Goal: Information Seeking & Learning: Learn about a topic

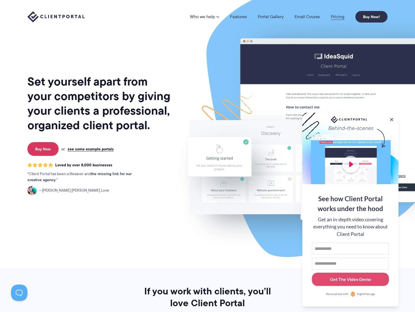
click at [337, 17] on link "Pricing" at bounding box center [337, 17] width 13 height 4
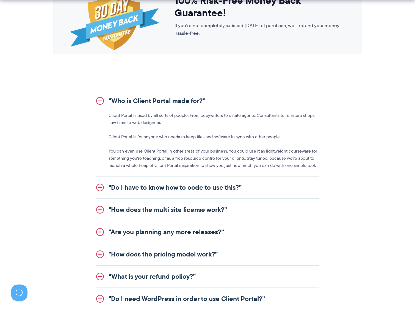
scroll to position [632, 0]
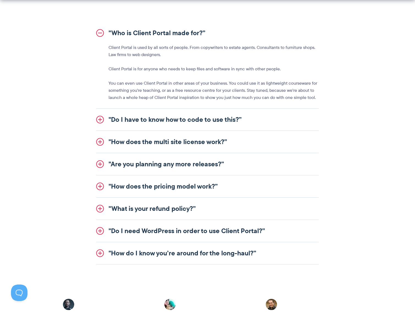
click at [214, 140] on link ""How does the multi site license work?”" at bounding box center [207, 142] width 223 height 22
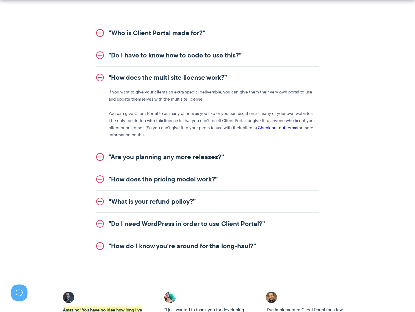
click at [274, 224] on link ""Do I need WordPress in order to use Client Portal?”" at bounding box center [207, 224] width 223 height 22
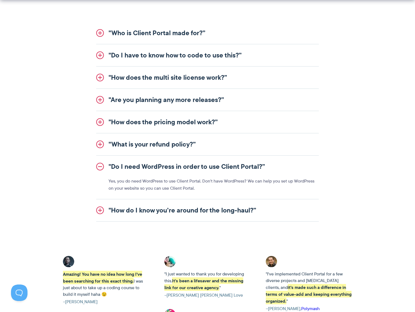
click at [267, 211] on link ""How do I know you’re around for the long-haul?”" at bounding box center [207, 210] width 223 height 22
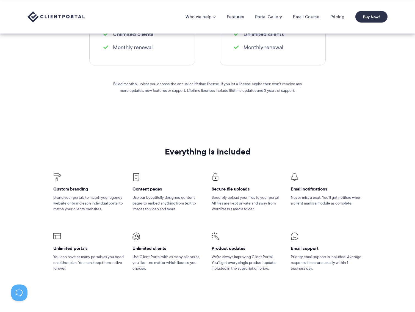
scroll to position [0, 0]
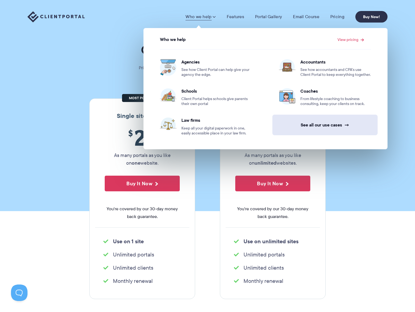
click at [319, 126] on link "See all our use cases →" at bounding box center [324, 125] width 105 height 21
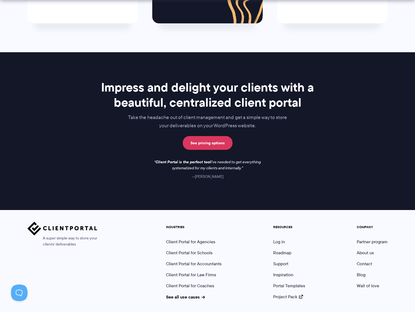
scroll to position [385, 0]
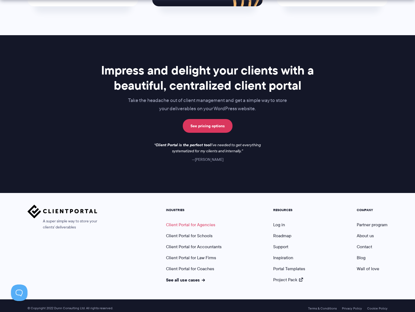
click at [198, 225] on link "Client Portal for Agencies" at bounding box center [190, 225] width 49 height 6
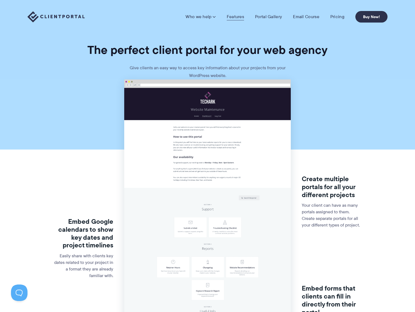
click at [237, 16] on link "Features" at bounding box center [235, 16] width 17 height 5
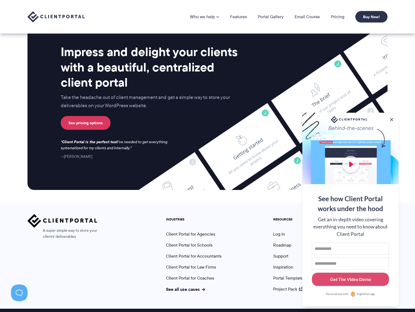
scroll to position [1361, 0]
